Goal: Obtain resource: Download file/media

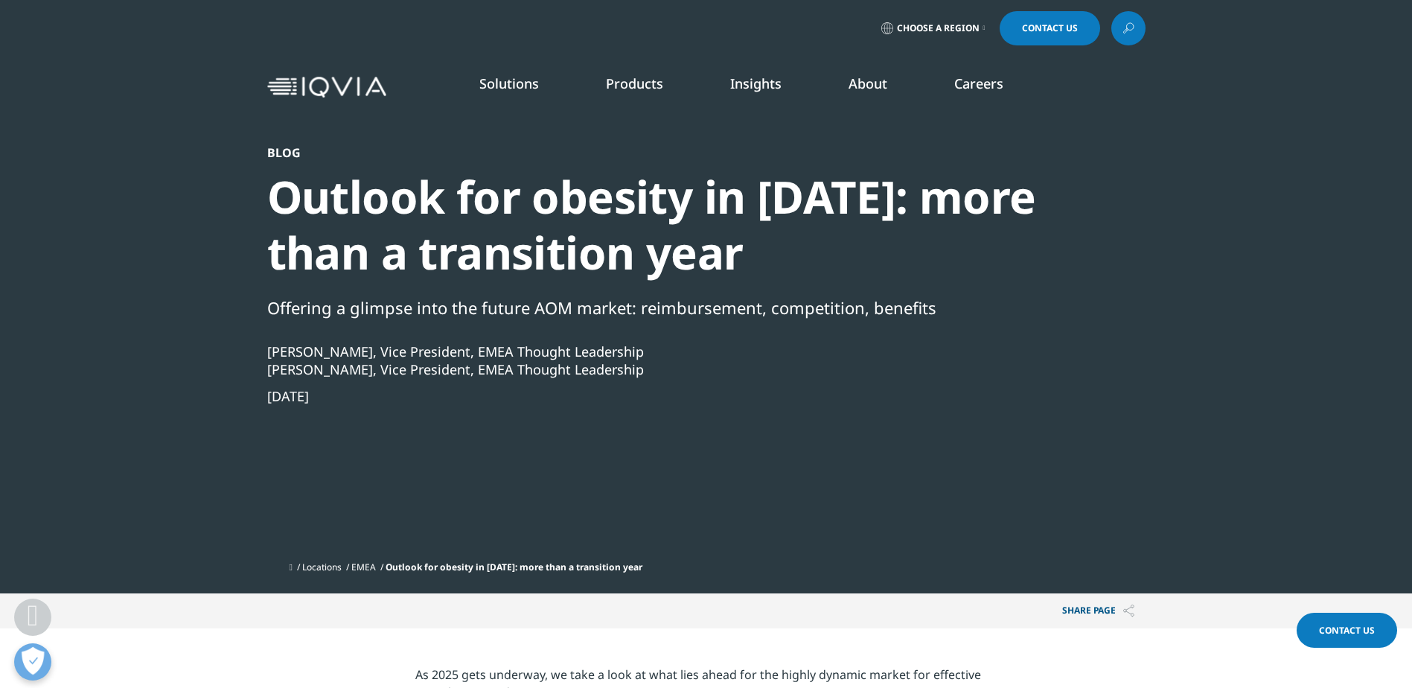
scroll to position [2284, 0]
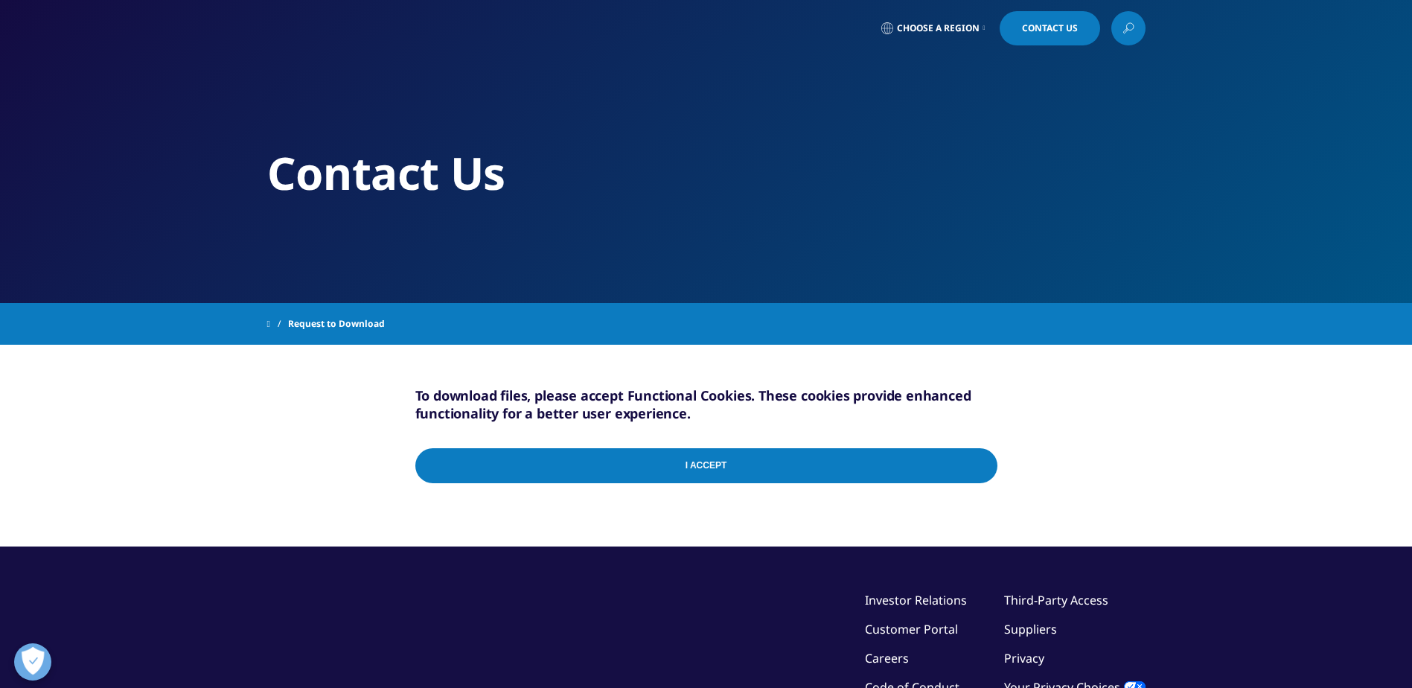
click at [750, 473] on input "I Accept" at bounding box center [706, 465] width 582 height 35
click at [683, 464] on input "I Accept" at bounding box center [706, 465] width 582 height 35
click at [980, 465] on div "I Accept" at bounding box center [706, 468] width 582 height 71
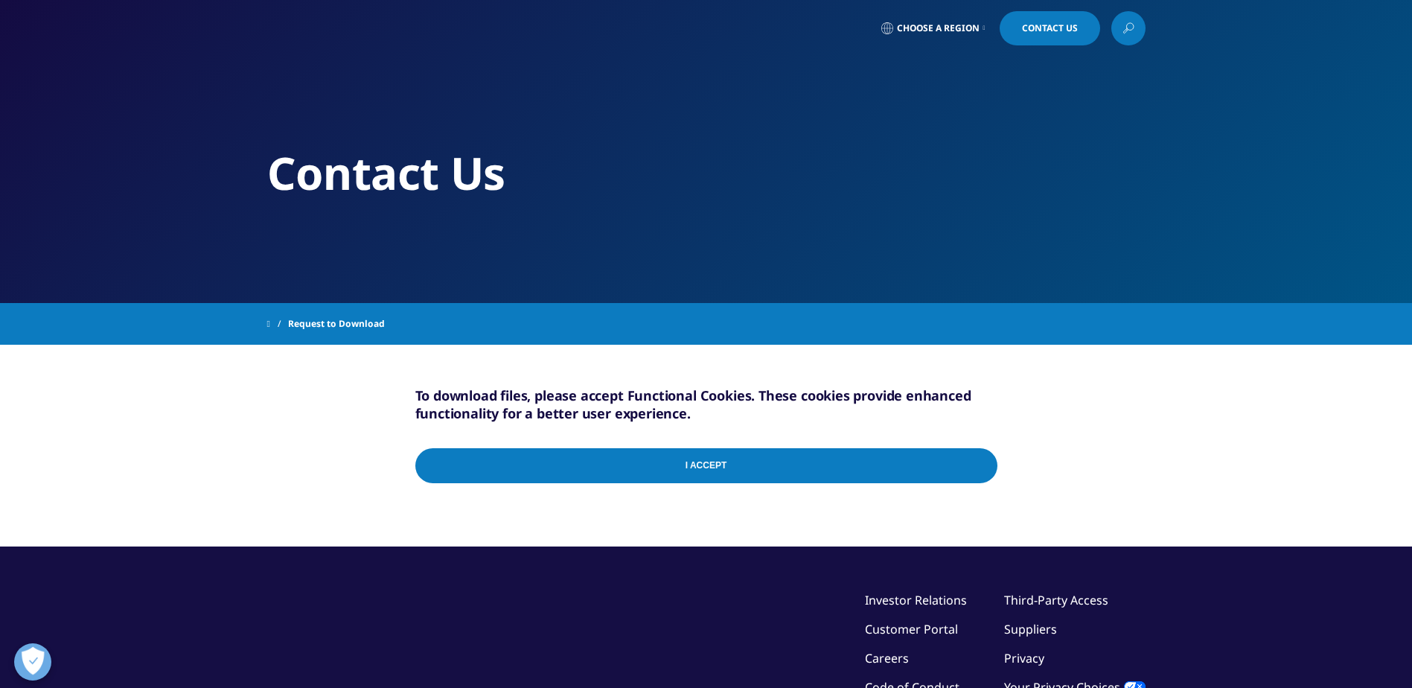
drag, startPoint x: 980, startPoint y: 465, endPoint x: 757, endPoint y: 466, distance: 223.3
click at [980, 465] on div "I Accept" at bounding box center [706, 468] width 582 height 71
click at [716, 466] on input "I Accept" at bounding box center [706, 465] width 582 height 35
